Goal: Information Seeking & Learning: Learn about a topic

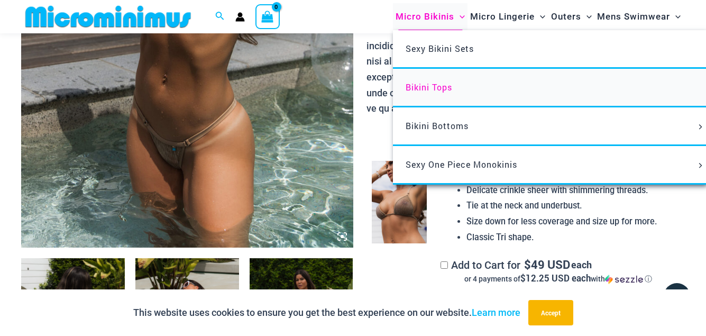
scroll to position [397, 0]
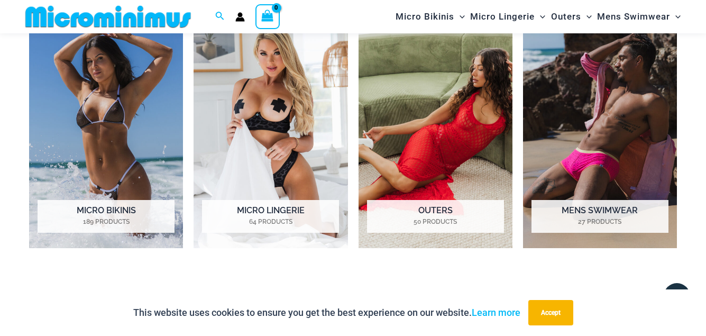
scroll to position [1058, 0]
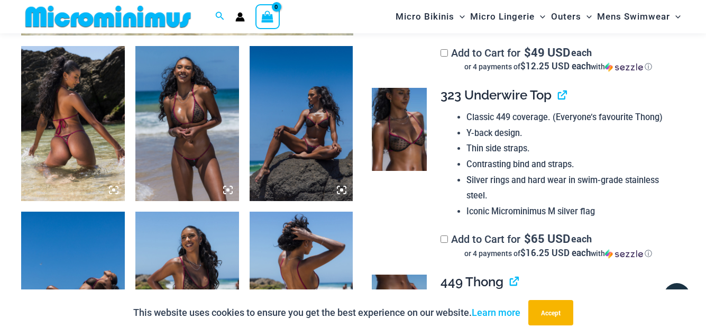
scroll to position [711, 0]
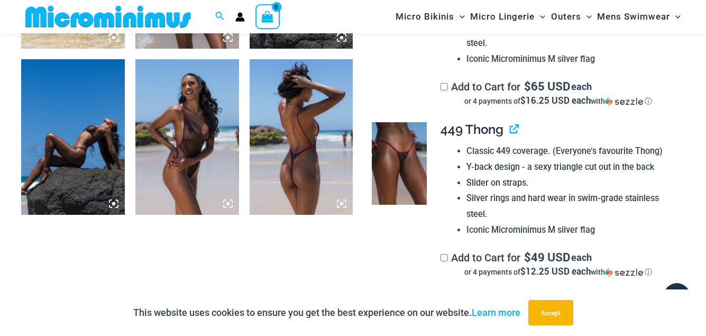
drag, startPoint x: 303, startPoint y: 113, endPoint x: 339, endPoint y: 111, distance: 36.0
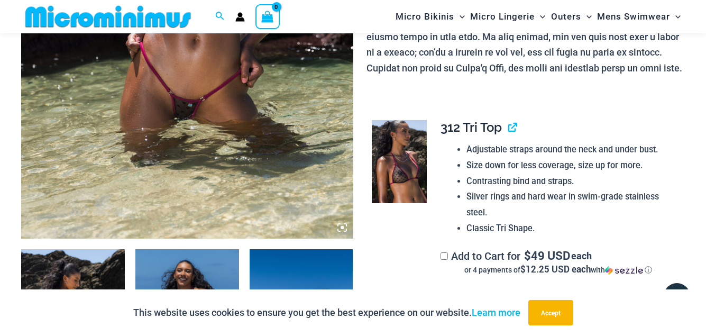
scroll to position [254, 0]
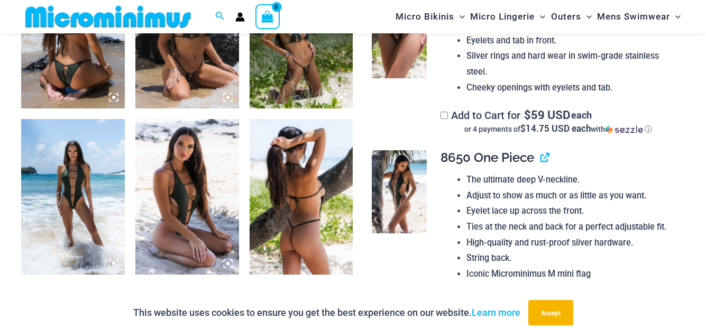
scroll to position [702, 0]
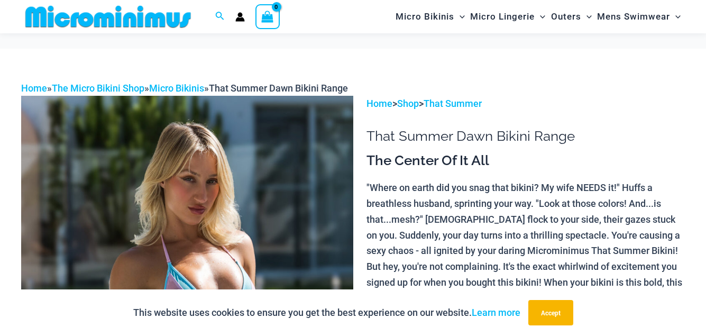
scroll to position [2065, 0]
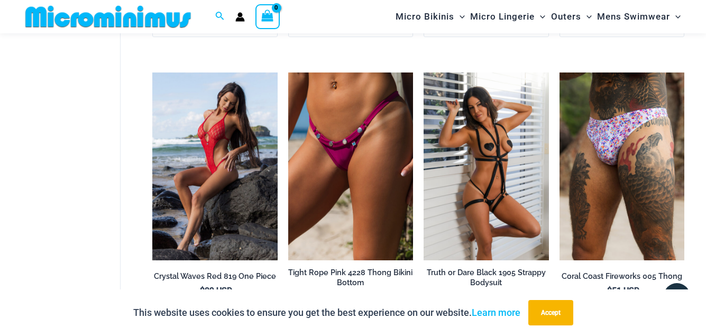
scroll to position [2277, 0]
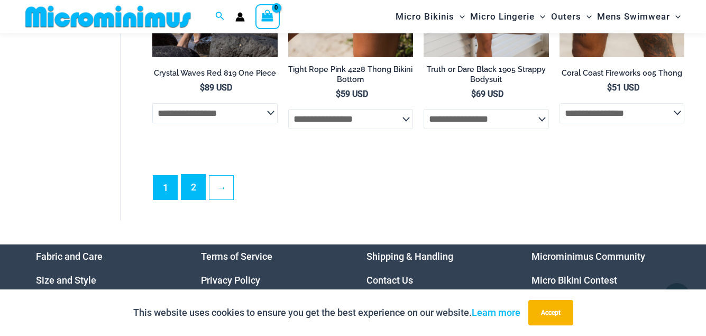
click at [194, 175] on link "2" at bounding box center [194, 187] width 24 height 25
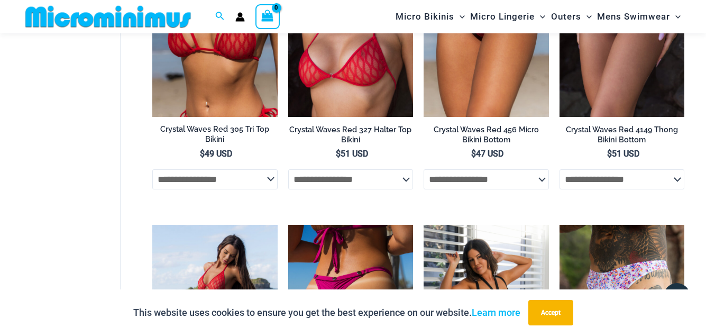
scroll to position [1667, 0]
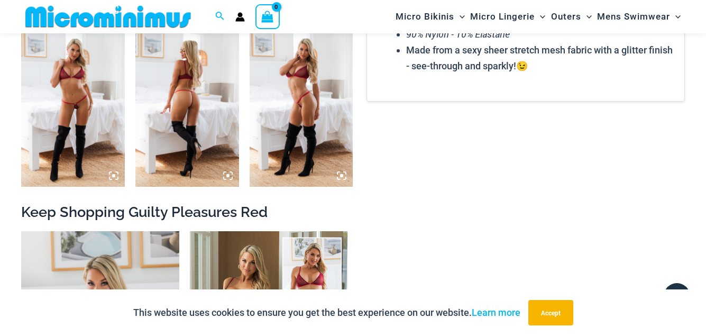
scroll to position [1058, 0]
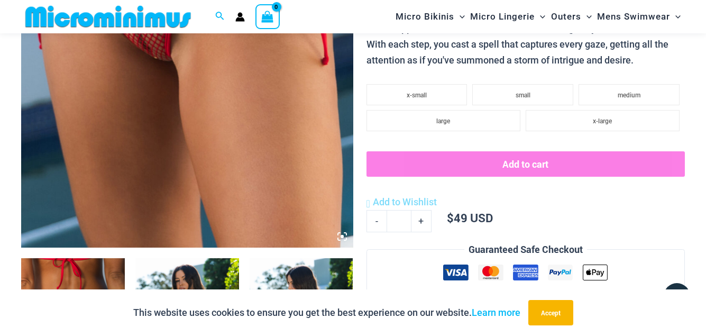
scroll to position [550, 0]
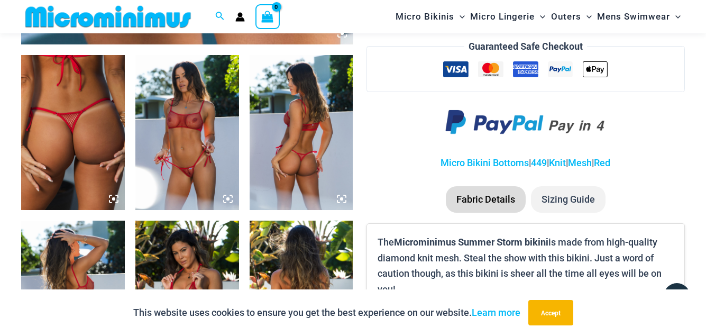
click at [196, 109] on img at bounding box center [187, 133] width 104 height 156
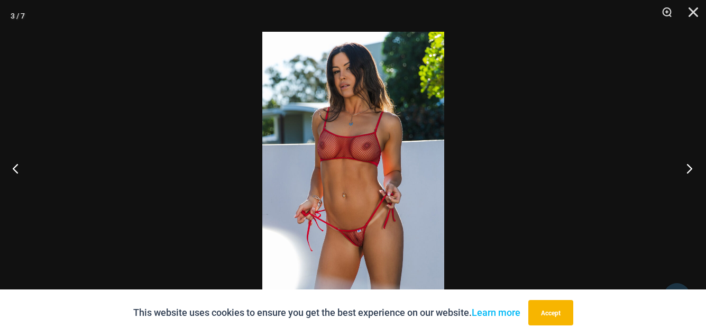
click at [693, 167] on button "Next" at bounding box center [687, 168] width 40 height 53
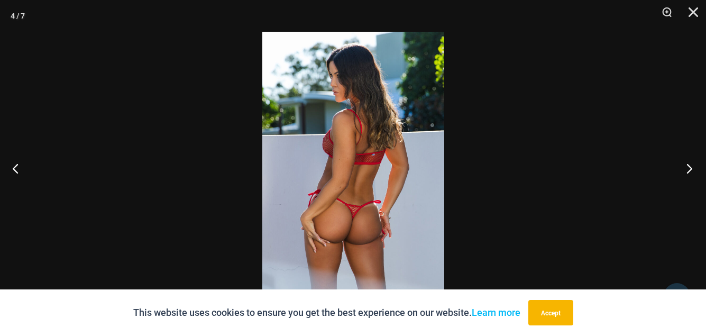
click at [693, 167] on button "Next" at bounding box center [687, 168] width 40 height 53
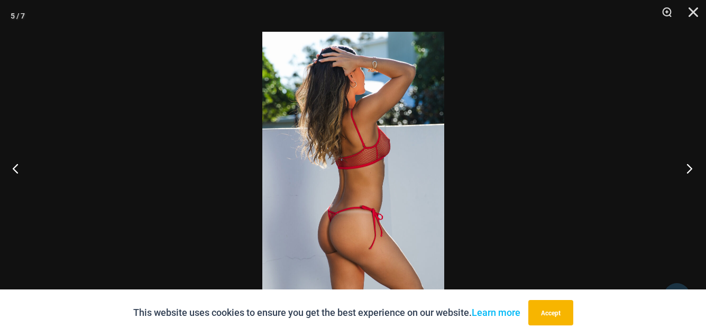
click at [693, 167] on button "Next" at bounding box center [687, 168] width 40 height 53
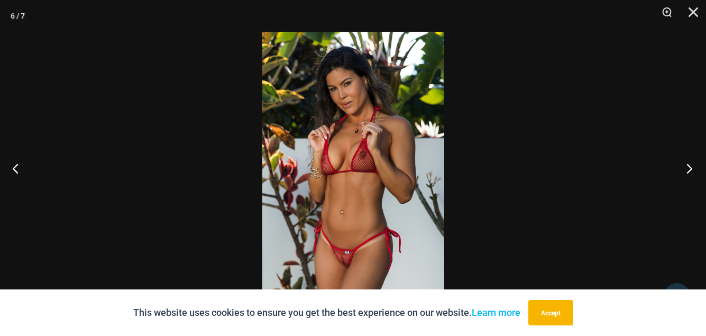
click at [693, 167] on button "Next" at bounding box center [687, 168] width 40 height 53
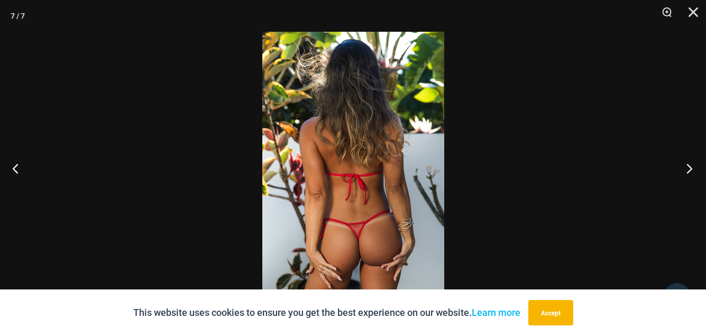
click at [693, 168] on button "Next" at bounding box center [687, 168] width 40 height 53
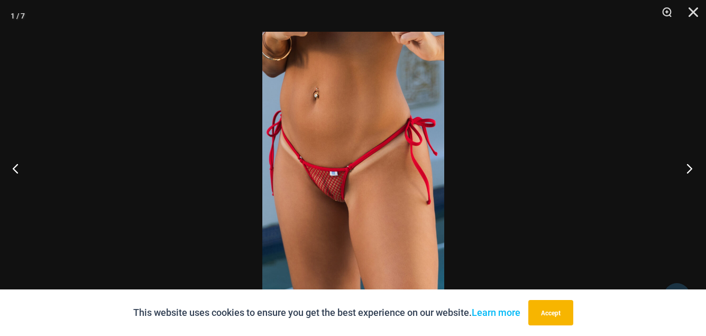
click at [693, 168] on button "Next" at bounding box center [687, 168] width 40 height 53
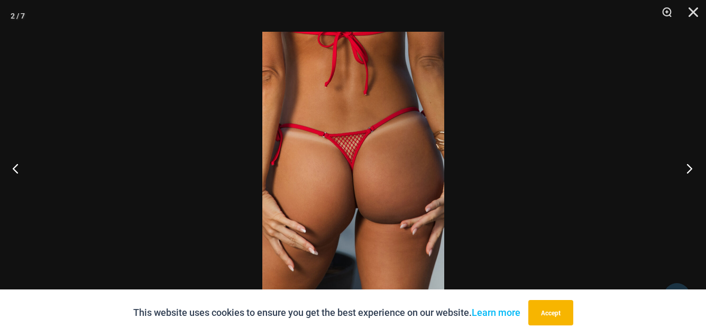
click at [689, 170] on button "Next" at bounding box center [687, 168] width 40 height 53
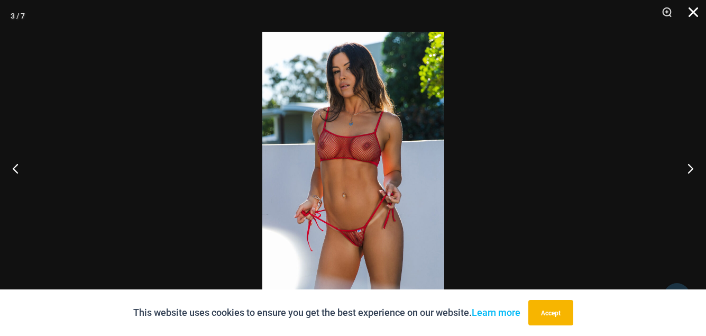
click at [697, 8] on button "Close" at bounding box center [690, 16] width 26 height 32
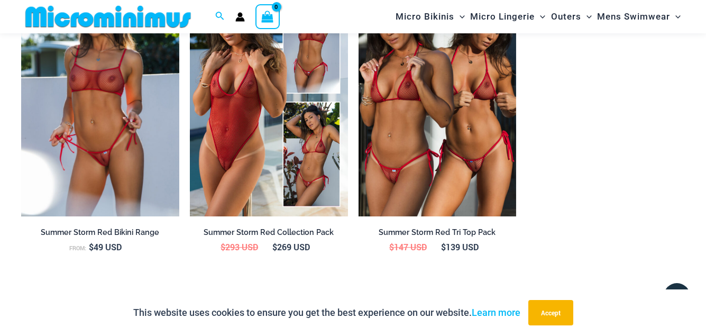
scroll to position [905, 0]
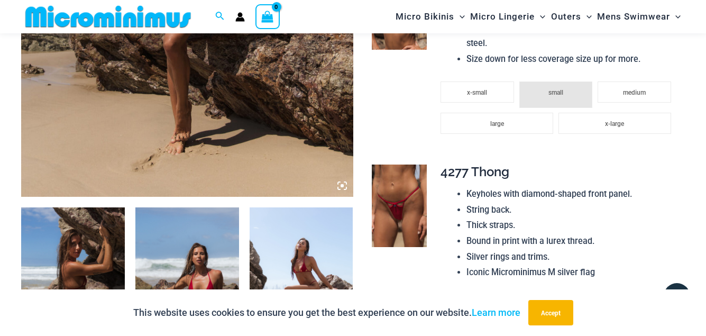
scroll to position [601, 0]
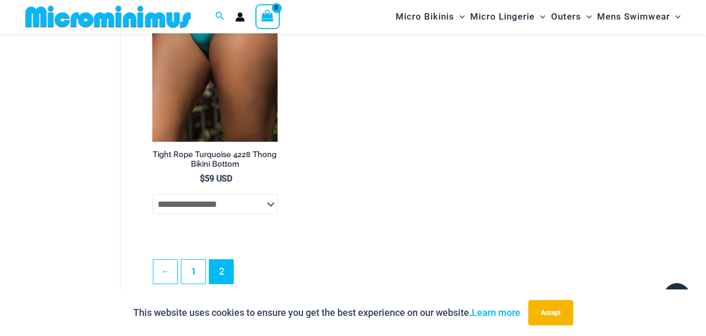
scroll to position [753, 0]
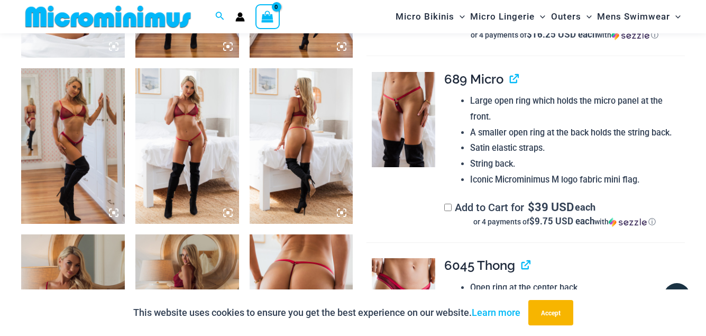
scroll to position [397, 0]
